Goal: Task Accomplishment & Management: Complete application form

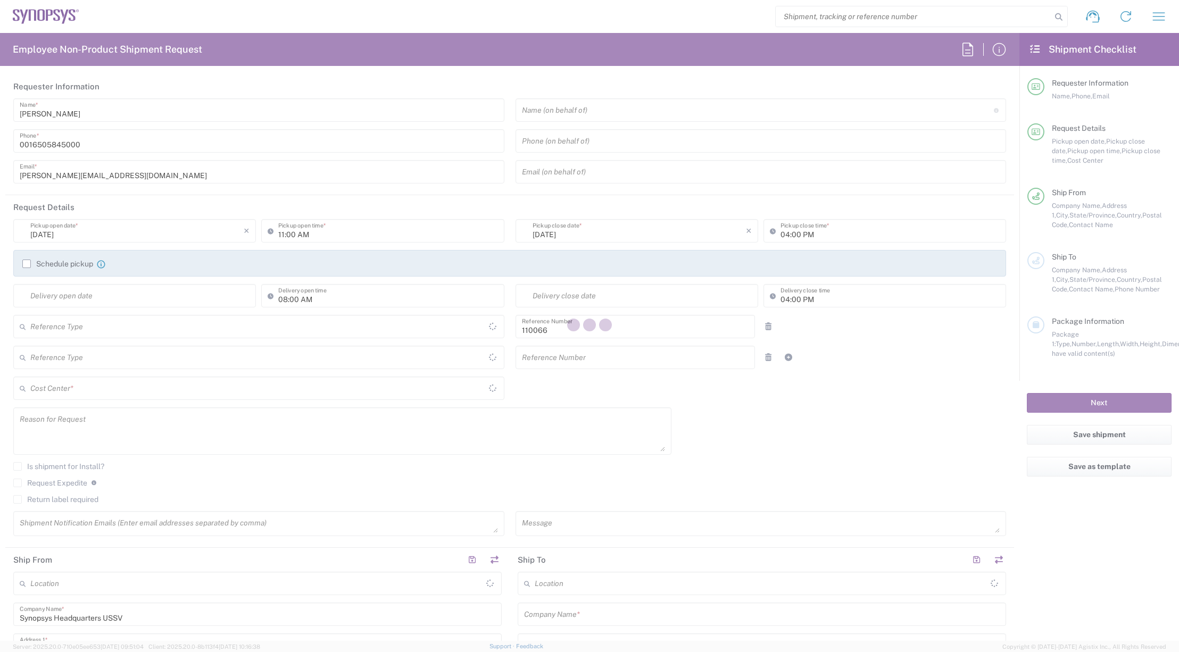
type input "Department"
type input "United States"
type input "US01, CIO, IT, ESS2 110066"
type input "California"
type input "United States"
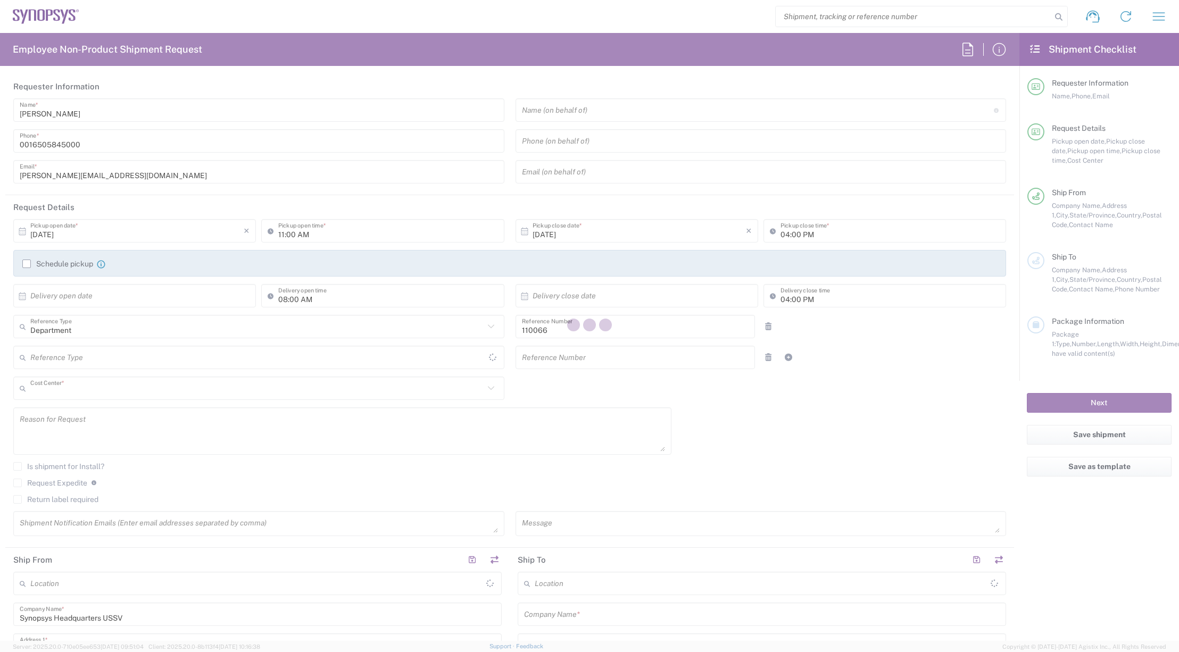
type input "Delivered at Place"
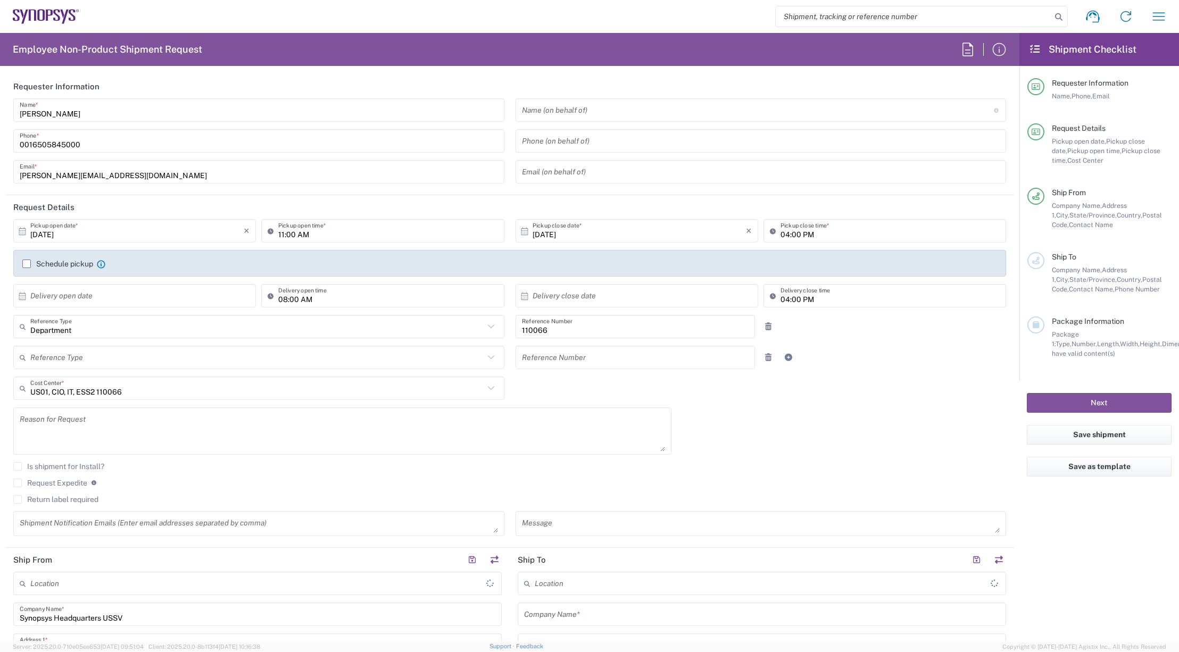
type input "Headquarters USSV"
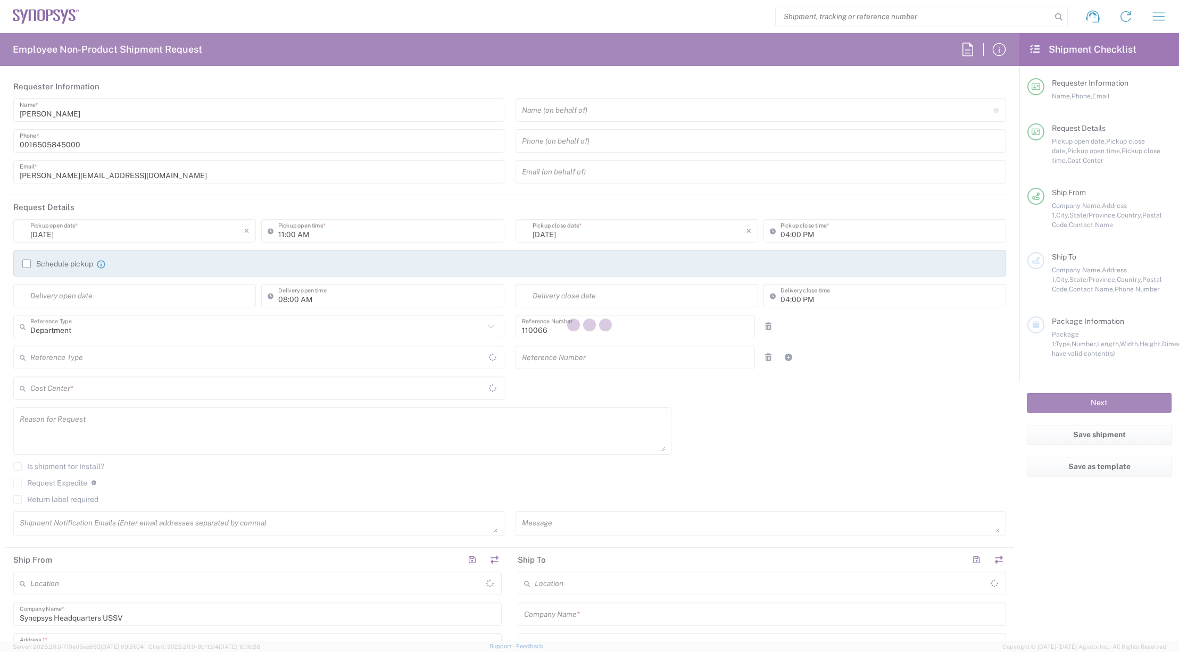
type input "United States"
type input "Delivered at Place"
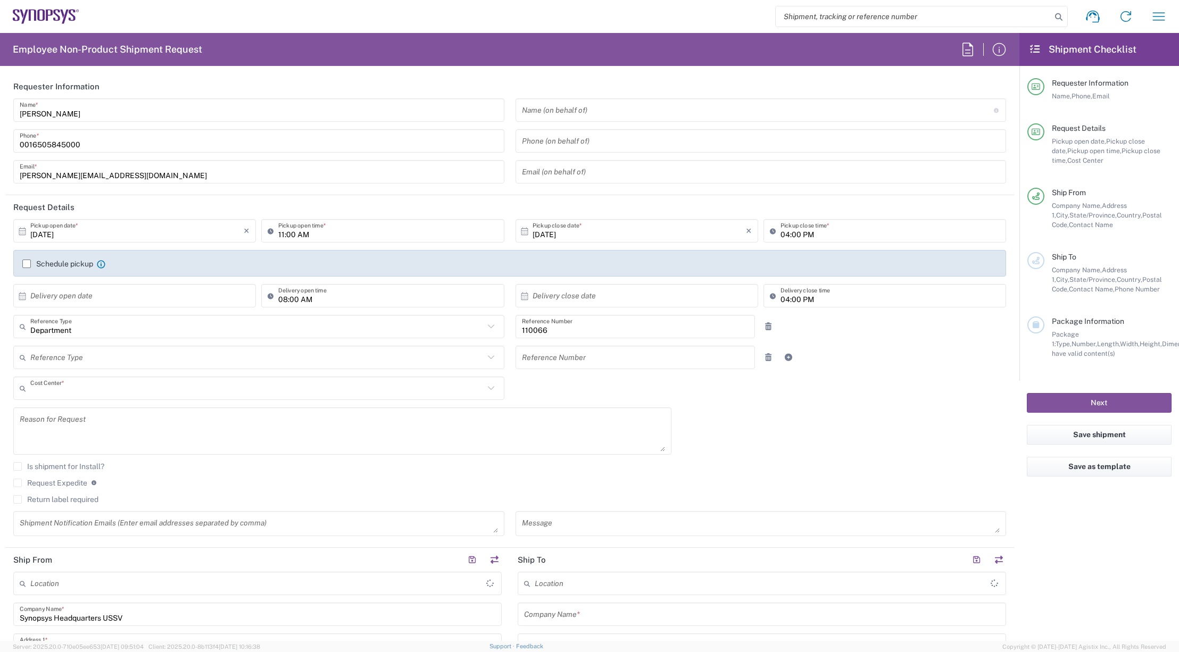
type input "US01, CIO, IT, ESS2 110066"
type input "California"
type input "United States"
type input "Headquarters USSV"
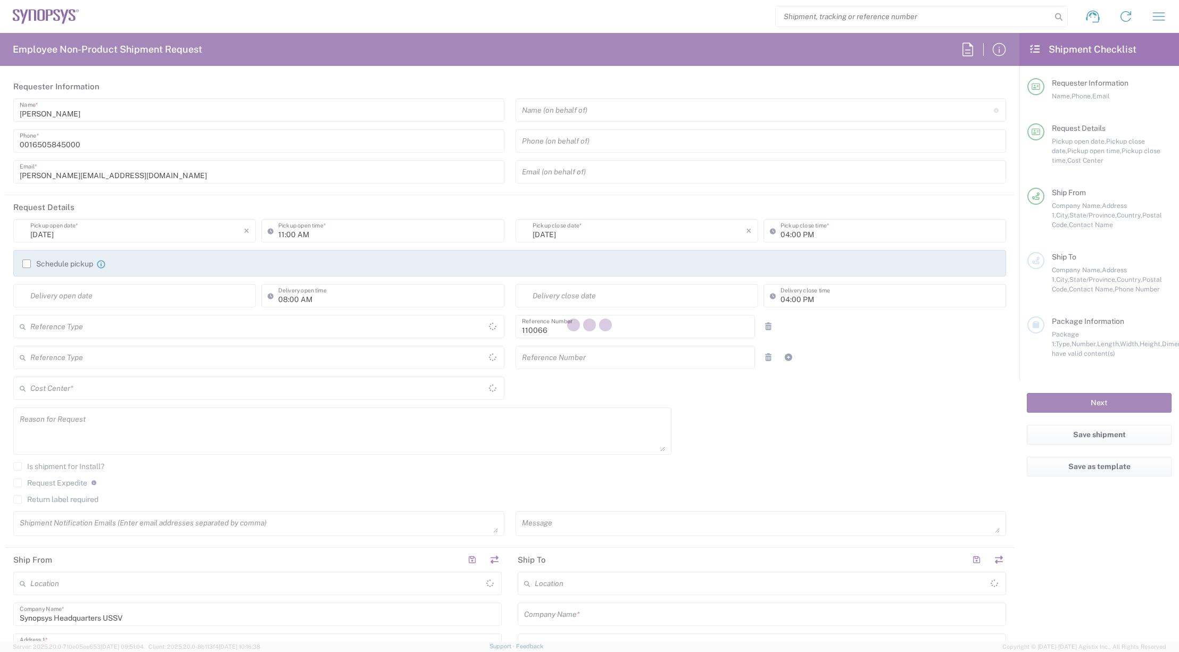
type input "Department"
type input "US01, CIO, IT, ESS2 110066"
type input "Delivered at Place"
type input "[GEOGRAPHIC_DATA]"
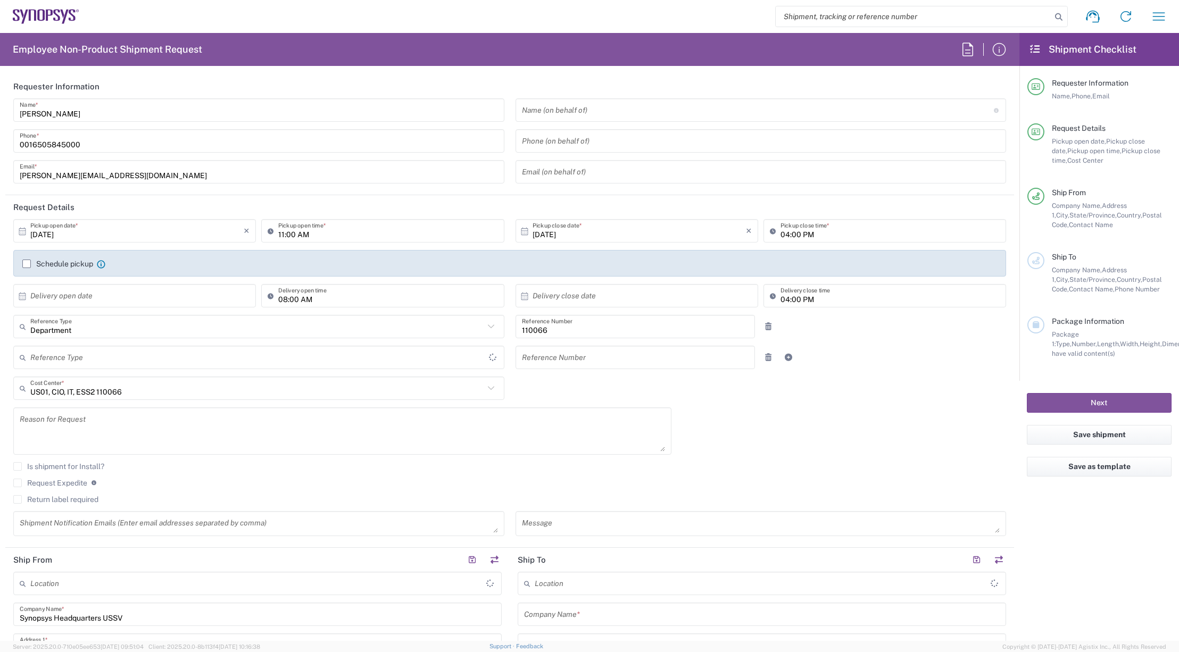
type input "[US_STATE]"
type input "[GEOGRAPHIC_DATA]"
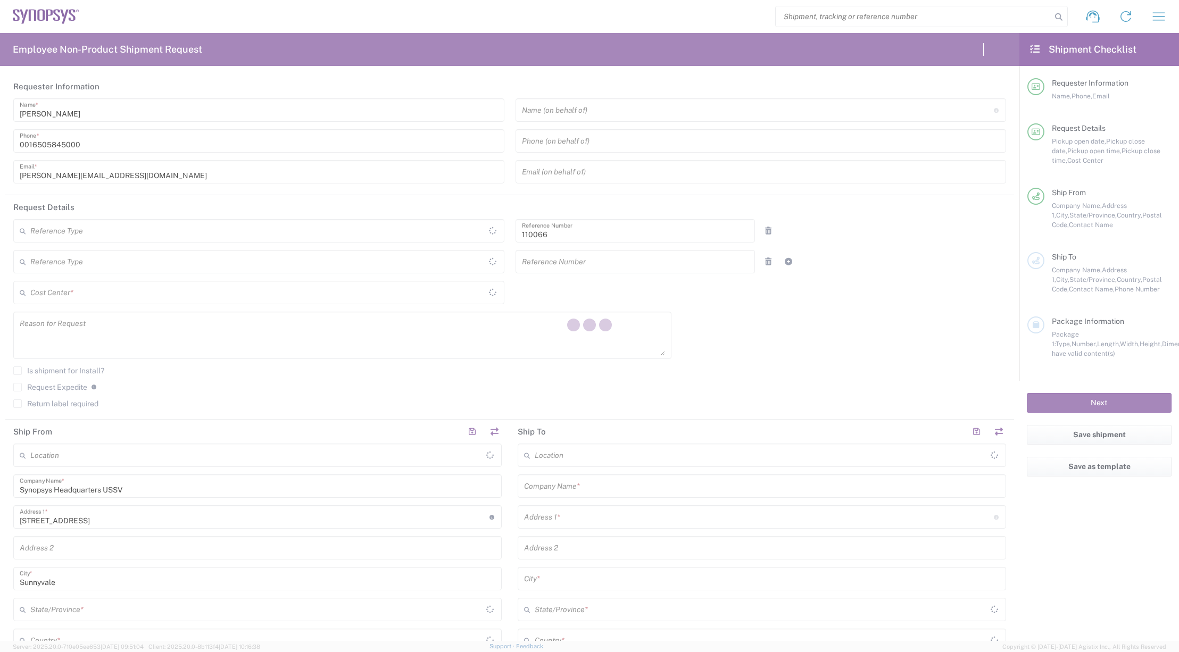
type input "Department"
type input "US01, CIO, IT, ESS2 110066"
type input "Delivered at Place"
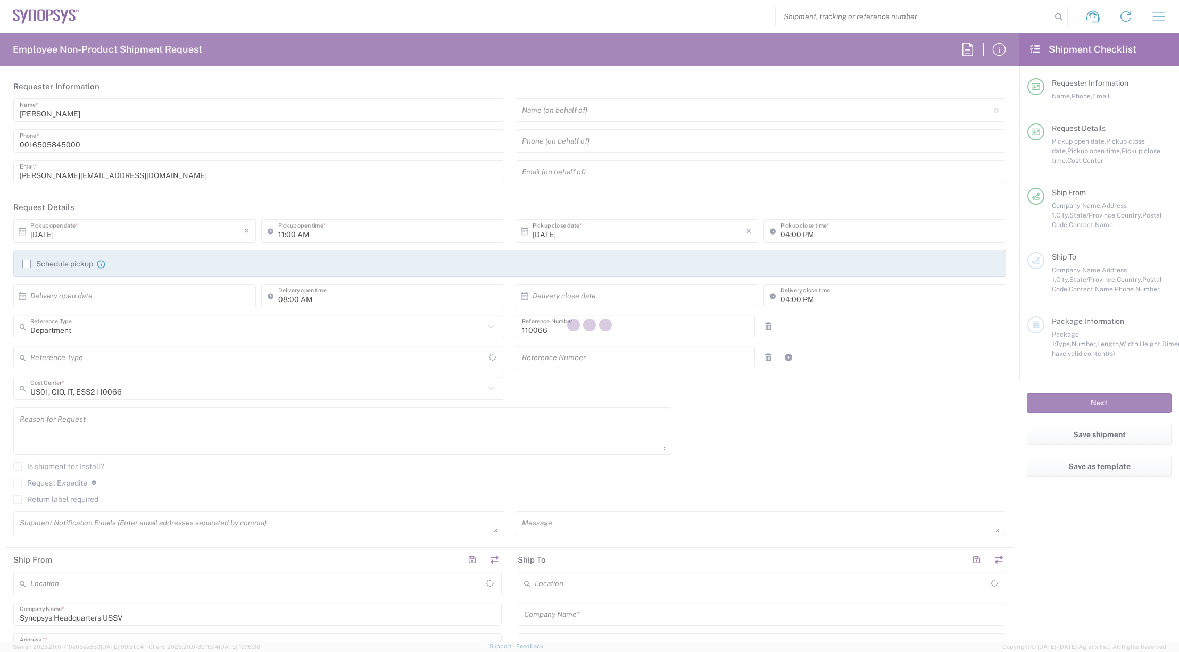
type input "[US_STATE]"
type input "[GEOGRAPHIC_DATA]"
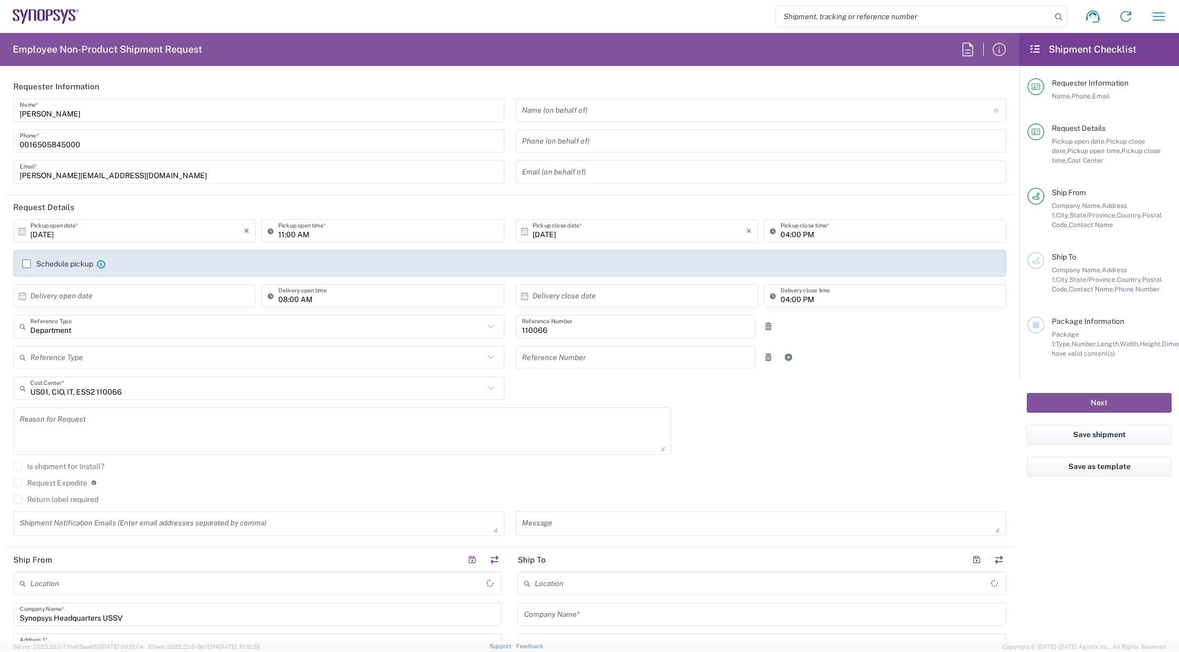
type input "Headquarters USSV"
